Goal: Task Accomplishment & Management: Manage account settings

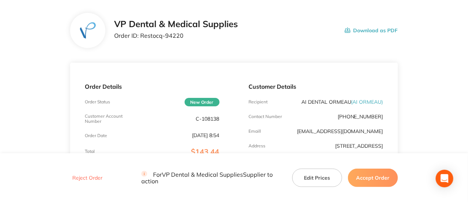
scroll to position [73, 0]
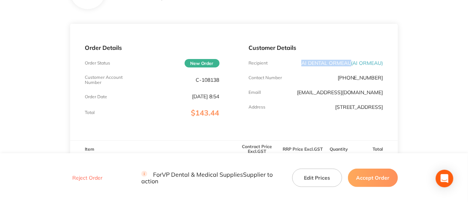
drag, startPoint x: 299, startPoint y: 64, endPoint x: 349, endPoint y: 66, distance: 50.4
click at [349, 66] on div "Recipient AI DENTAL ORMEAU ( AI ORMEAU )" at bounding box center [316, 63] width 134 height 6
copy p "AI DENTAL ORMEAU"
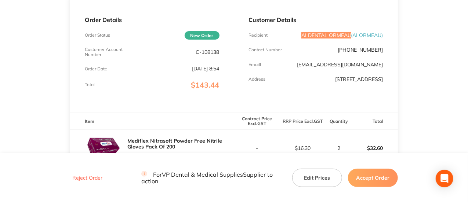
scroll to position [184, 0]
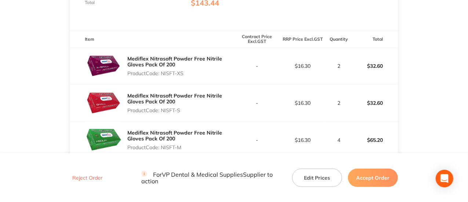
drag, startPoint x: 189, startPoint y: 74, endPoint x: 162, endPoint y: 77, distance: 28.1
click at [162, 77] on div "Mediflex Nitrasoft Powder Free Nitrile Gloves Pack Of 200 Product Code: NISFT-XS" at bounding box center [180, 66] width 106 height 26
copy p "NISFT-XS"
drag, startPoint x: 182, startPoint y: 110, endPoint x: 163, endPoint y: 110, distance: 19.8
click at [163, 110] on p "Product Code: NISFT-S" at bounding box center [180, 111] width 106 height 6
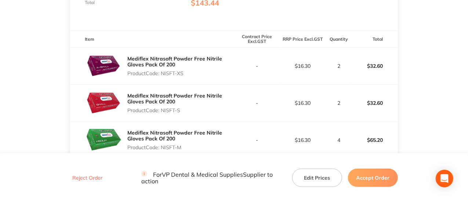
copy p "NISFT-S"
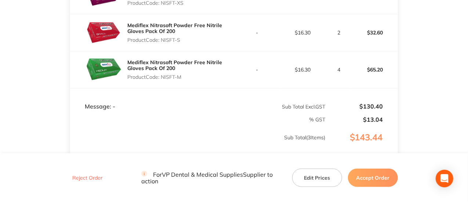
scroll to position [257, 0]
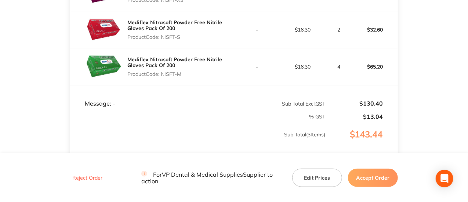
drag, startPoint x: 170, startPoint y: 73, endPoint x: 163, endPoint y: 75, distance: 7.1
click at [163, 75] on p "Product Code: NISFT-M" at bounding box center [180, 74] width 106 height 6
copy p "NISFT-M"
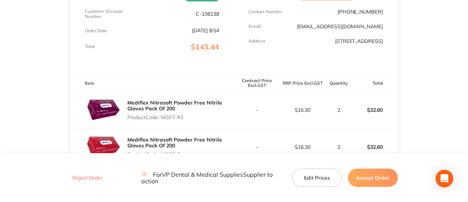
scroll to position [110, 0]
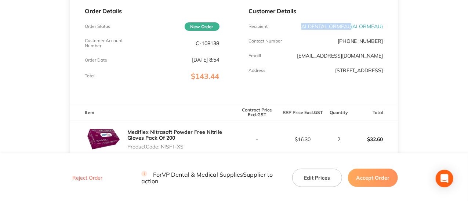
drag, startPoint x: 354, startPoint y: 70, endPoint x: 381, endPoint y: 73, distance: 27.7
click at [384, 77] on div "Customer Details Recipient AI DENTAL ORMEAU ( AI ORMEAU ) Contact Number [PHONE…" at bounding box center [316, 45] width 164 height 116
copy p "Ormeau QLD 4208"
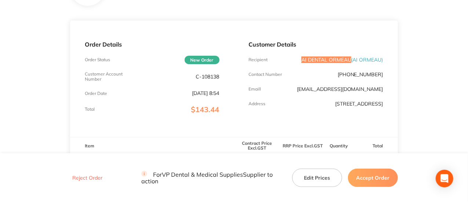
scroll to position [32, 0]
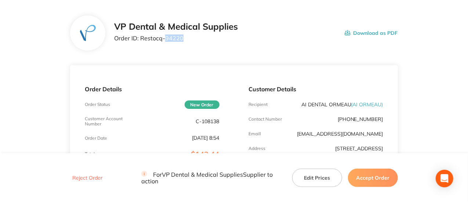
drag, startPoint x: 182, startPoint y: 38, endPoint x: 164, endPoint y: 40, distance: 17.4
click at [164, 40] on p "Order ID: Restocq- 94220" at bounding box center [176, 38] width 124 height 7
copy p "94220"
click at [368, 177] on button "Accept Order" at bounding box center [373, 177] width 50 height 18
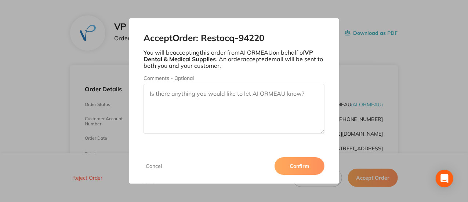
click at [282, 160] on button "Confirm" at bounding box center [300, 166] width 50 height 18
